Goal: Navigation & Orientation: Find specific page/section

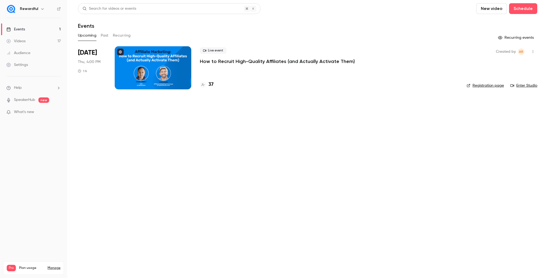
click at [211, 84] on h4 "37" at bounding box center [210, 84] width 5 height 7
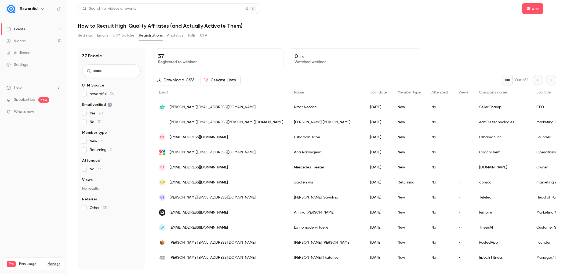
click at [13, 27] on div "Events" at bounding box center [15, 29] width 19 height 5
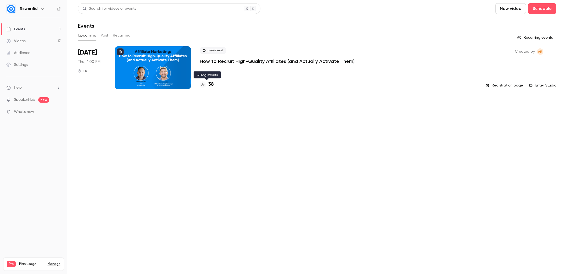
click at [212, 85] on h4 "38" at bounding box center [210, 84] width 5 height 7
